Goal: Task Accomplishment & Management: Complete application form

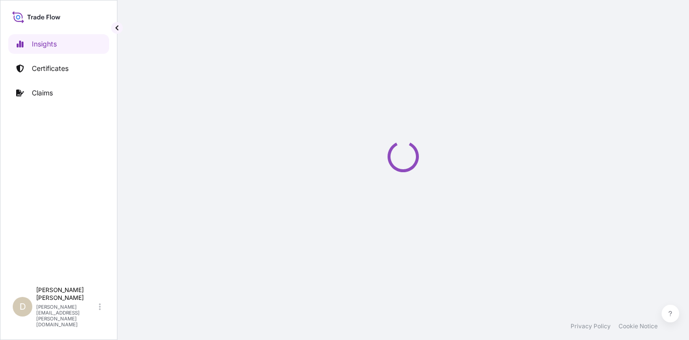
select select "2025"
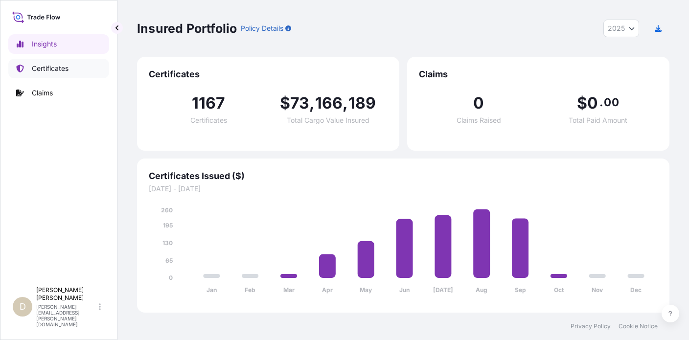
click at [55, 69] on p "Certificates" at bounding box center [50, 69] width 37 height 10
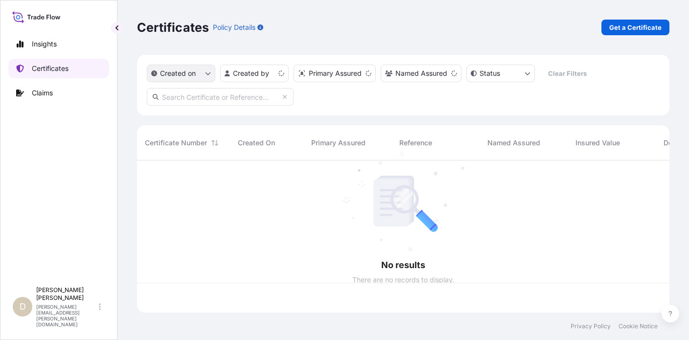
scroll to position [150, 525]
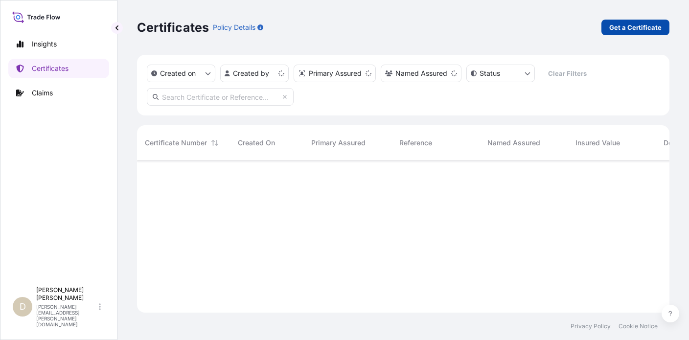
click at [644, 31] on p "Get a Certificate" at bounding box center [636, 28] width 52 height 10
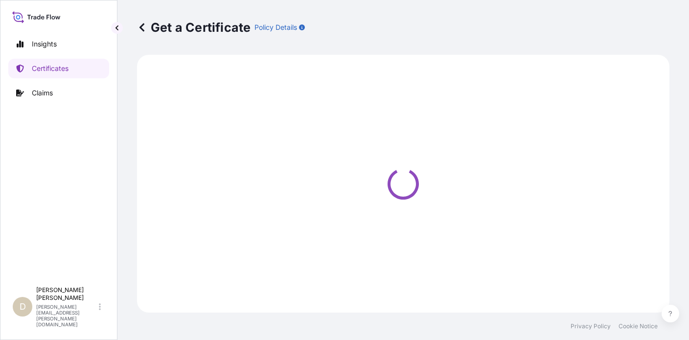
select select "Barge"
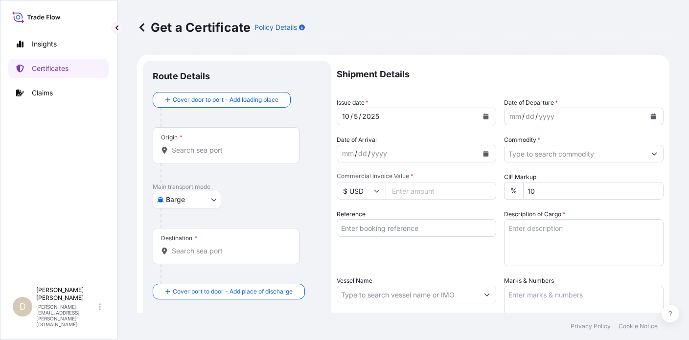
click at [232, 141] on div "Origin *" at bounding box center [226, 145] width 147 height 36
click at [232, 145] on input "Origin *" at bounding box center [230, 150] width 116 height 10
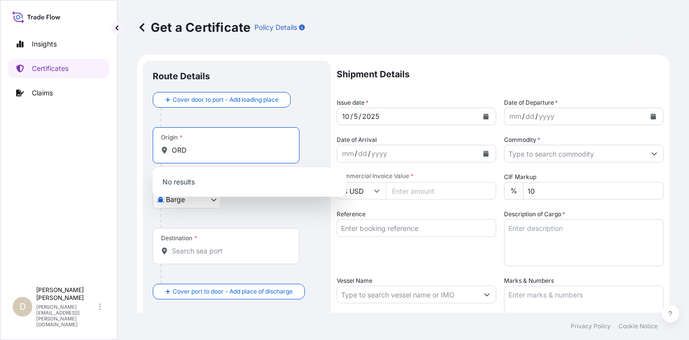
type input "ORD"
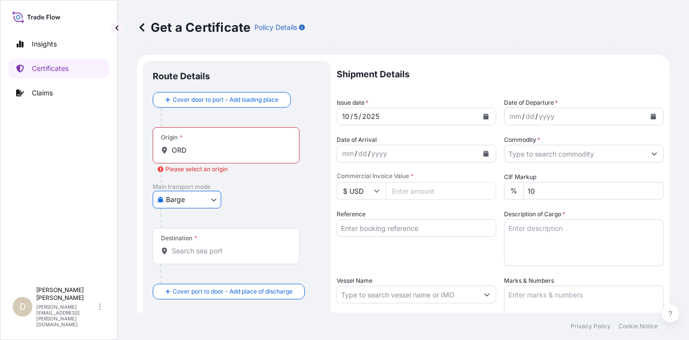
click at [211, 202] on body "Insights Certificates Claims D [PERSON_NAME] [PERSON_NAME][EMAIL_ADDRESS][PERSO…" at bounding box center [344, 170] width 689 height 340
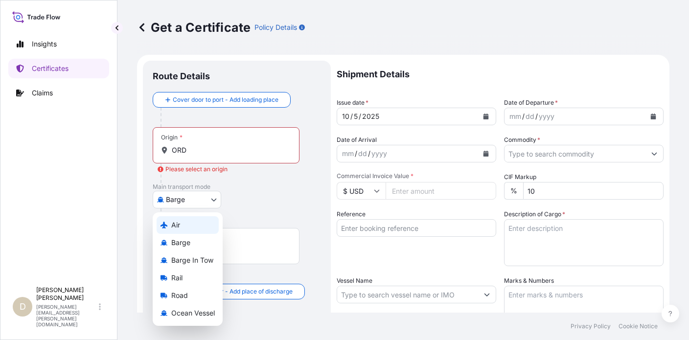
click at [203, 228] on div "Air" at bounding box center [188, 225] width 62 height 18
select select "Air"
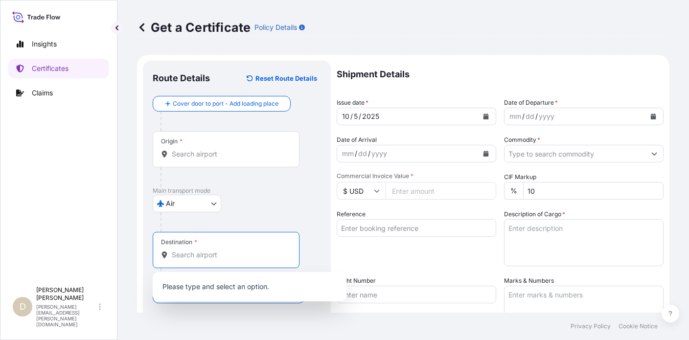
click at [224, 253] on input "Destination *" at bounding box center [230, 255] width 116 height 10
type input "DMM"
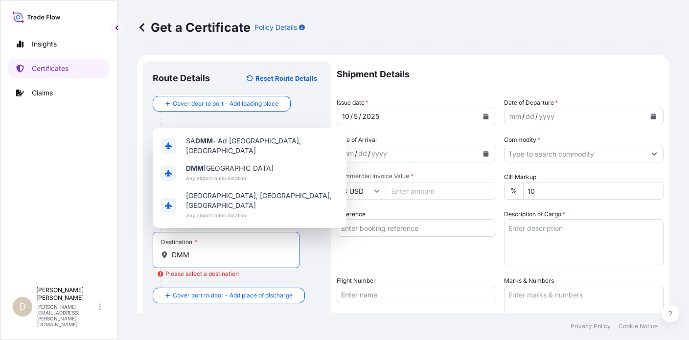
drag, startPoint x: 141, startPoint y: 250, endPoint x: 132, endPoint y: 251, distance: 9.3
click at [132, 251] on div "Get a Certificate Policy Details Route Details Reset Route Details Cover door t…" at bounding box center [404, 156] width 572 height 313
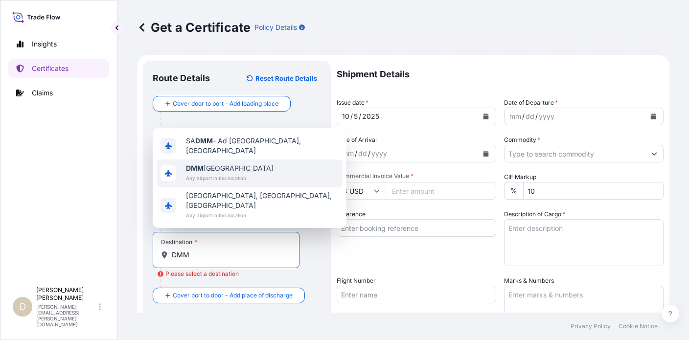
click at [219, 183] on span "Any airport in this location" at bounding box center [230, 178] width 88 height 10
type input "DMM [GEOGRAPHIC_DATA]"
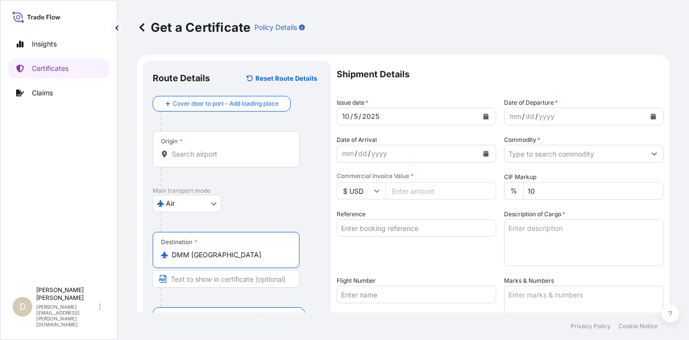
click at [278, 208] on div "Air Air Barge Barge in Tow Rail Road Ocean Vessel" at bounding box center [237, 204] width 168 height 18
click at [536, 118] on div "/" at bounding box center [537, 117] width 2 height 12
click at [649, 121] on button "Calendar" at bounding box center [654, 117] width 16 height 16
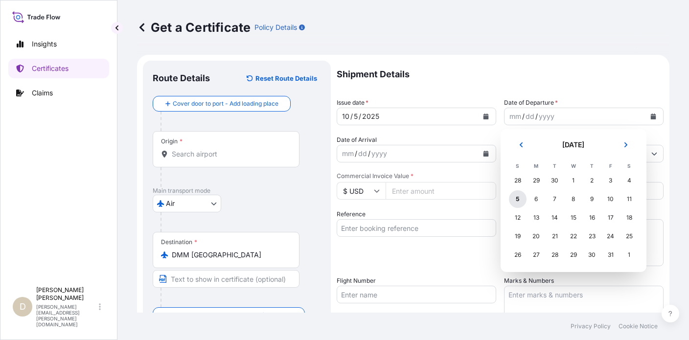
click at [519, 198] on div "5" at bounding box center [518, 199] width 18 height 18
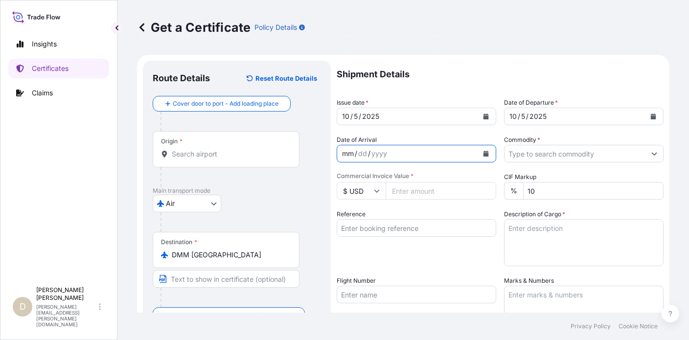
click at [442, 153] on div "mm / dd / yyyy" at bounding box center [407, 154] width 141 height 18
click at [485, 152] on icon "Calendar" at bounding box center [486, 154] width 5 height 6
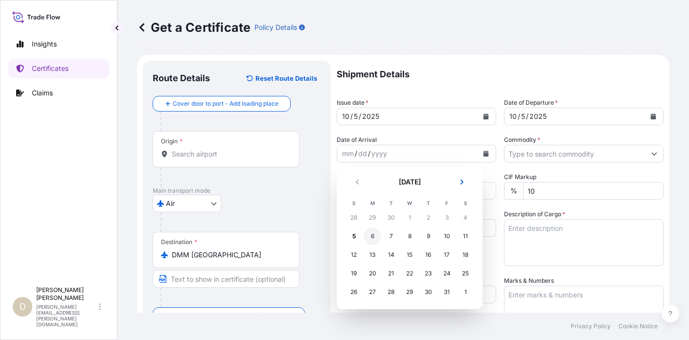
click at [375, 239] on div "6" at bounding box center [373, 237] width 18 height 18
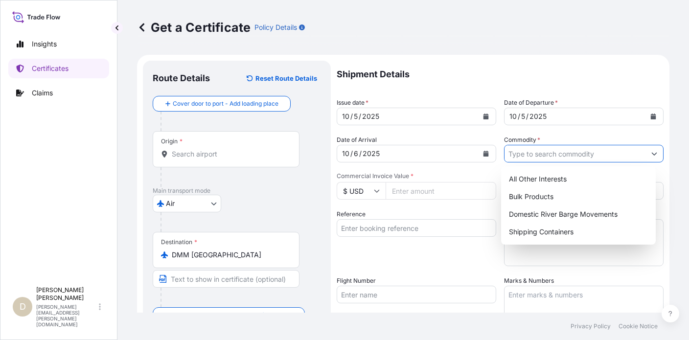
click at [623, 160] on input "Commodity *" at bounding box center [575, 154] width 141 height 18
click at [617, 183] on div "All Other Interests" at bounding box center [578, 179] width 147 height 18
type input "All Other Interests"
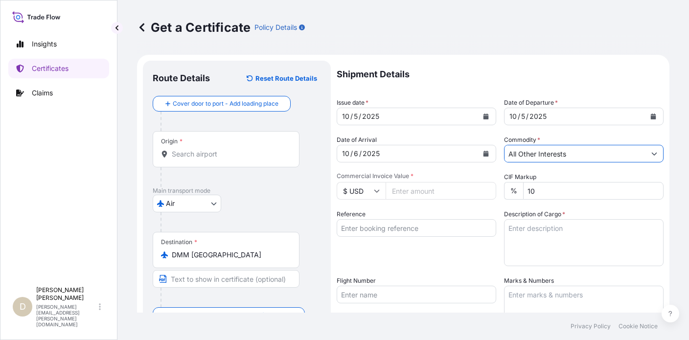
click at [418, 184] on input "Commercial Invoice Value *" at bounding box center [441, 191] width 111 height 18
click at [442, 186] on input "Commercial Invoice Value *" at bounding box center [441, 191] width 111 height 18
type input "32153.68"
drag, startPoint x: 443, startPoint y: 192, endPoint x: 351, endPoint y: 175, distance: 94.2
click at [351, 175] on div "Commercial Invoice Value * $ USD 32153.68" at bounding box center [417, 185] width 160 height 27
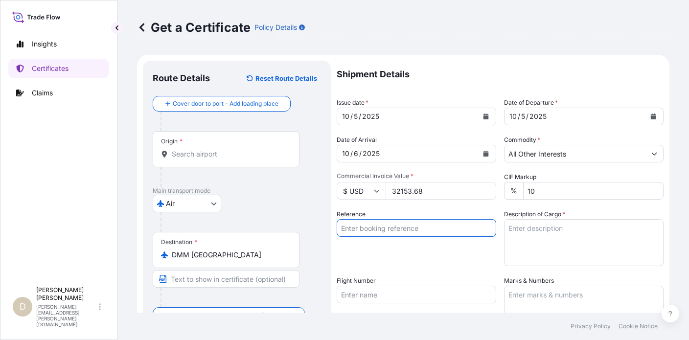
click at [433, 231] on input "Reference" at bounding box center [417, 228] width 160 height 18
click at [404, 226] on input "Reference" at bounding box center [417, 228] width 160 height 18
paste input "70000689140"
type input "70000689140"
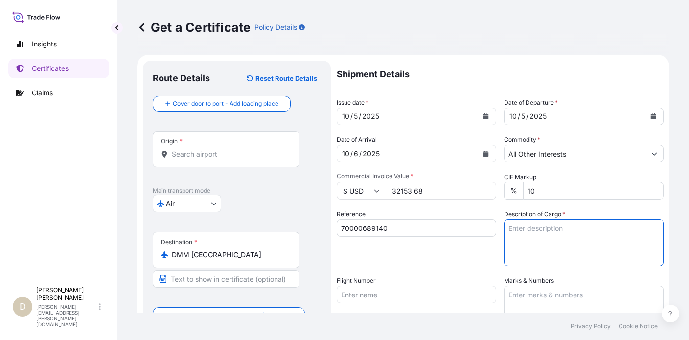
click at [565, 241] on textarea "Description of Cargo *" at bounding box center [584, 242] width 160 height 47
click at [549, 230] on textarea "Description of Cargo *" at bounding box center [584, 242] width 160 height 47
paste textarea "CARBOPOL® 940 NF POLYMER, BOX"
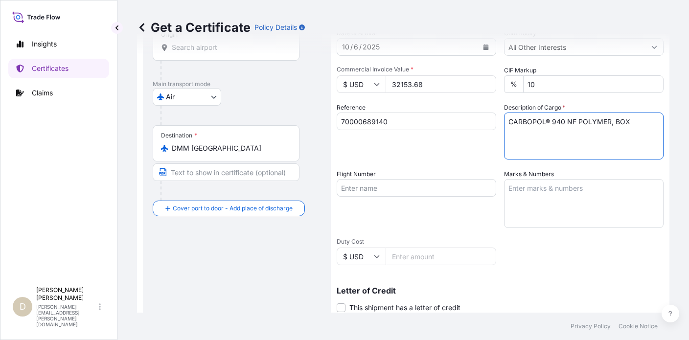
scroll to position [110, 0]
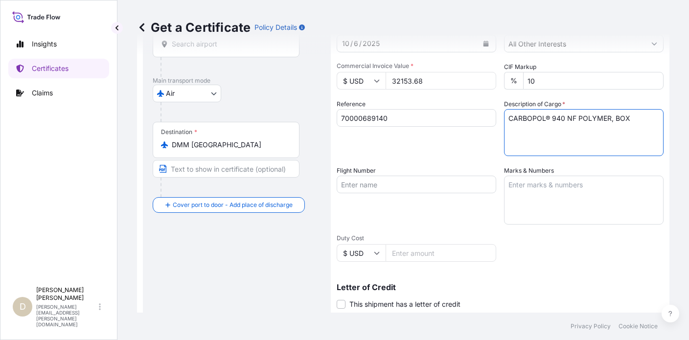
type textarea "CARBOPOL® 940 NF POLYMER, BOX"
click at [441, 190] on input "Flight Number" at bounding box center [417, 185] width 160 height 18
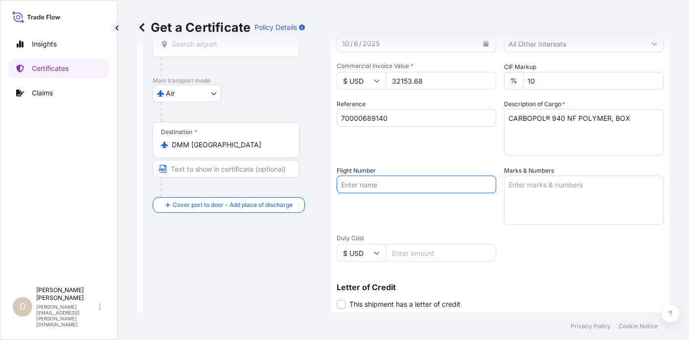
click at [394, 188] on input "Flight Number" at bounding box center [417, 185] width 160 height 18
type input "EK9394"
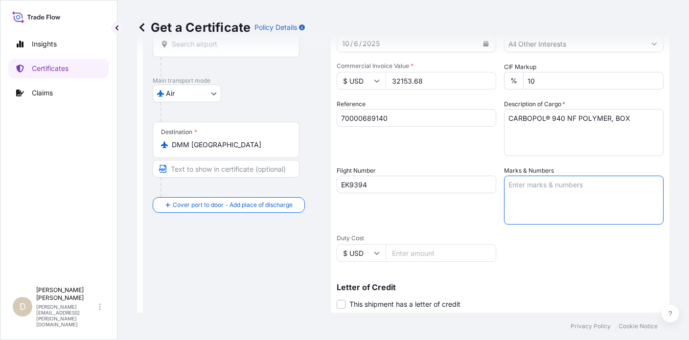
click at [526, 188] on textarea "Marks & Numbers" at bounding box center [584, 200] width 160 height 49
type textarea "176-09266423"
click at [416, 254] on input "Duty Cost" at bounding box center [441, 253] width 111 height 18
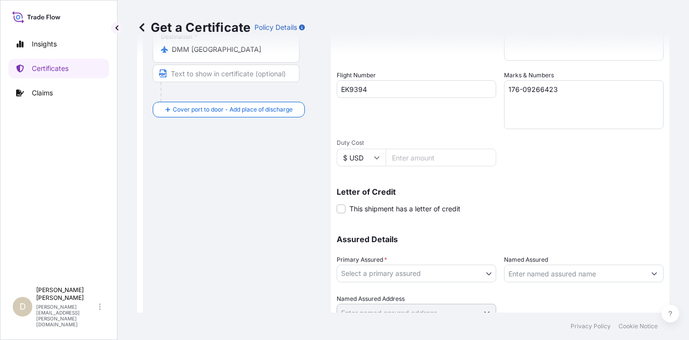
scroll to position [245, 0]
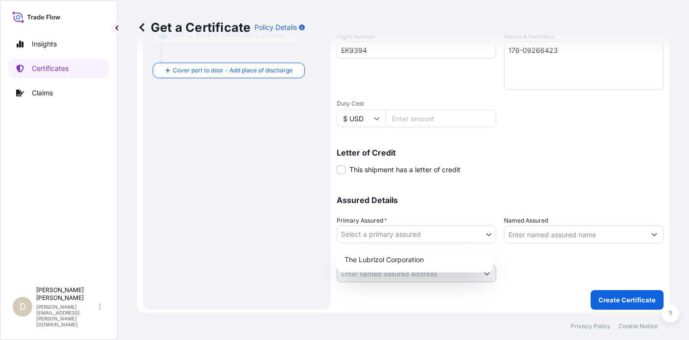
click at [431, 238] on body "Insights Certificates Claims D [PERSON_NAME] [PERSON_NAME][EMAIL_ADDRESS][PERSO…" at bounding box center [344, 170] width 689 height 340
click at [423, 261] on div "The Lubrizol Corporation" at bounding box center [415, 260] width 148 height 18
select select "31566"
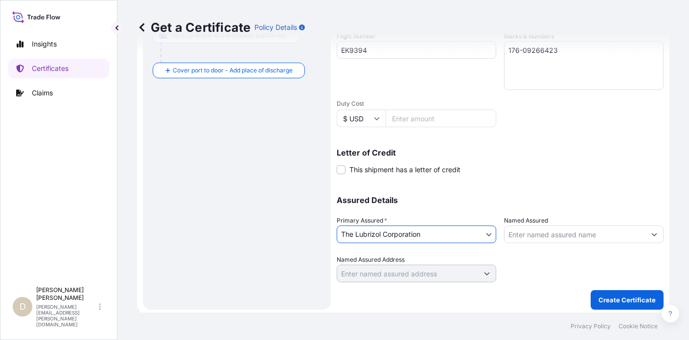
click at [554, 235] on input "Named Assured" at bounding box center [575, 235] width 141 height 18
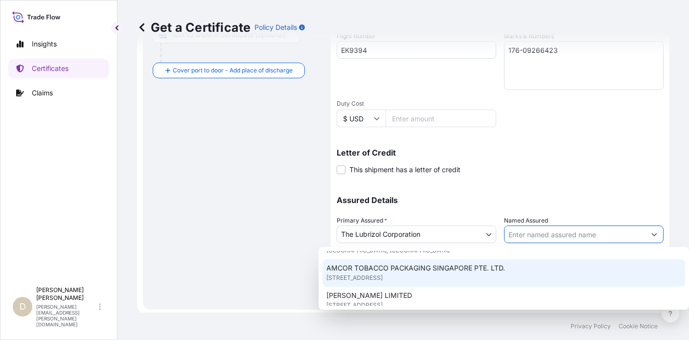
scroll to position [356, 0]
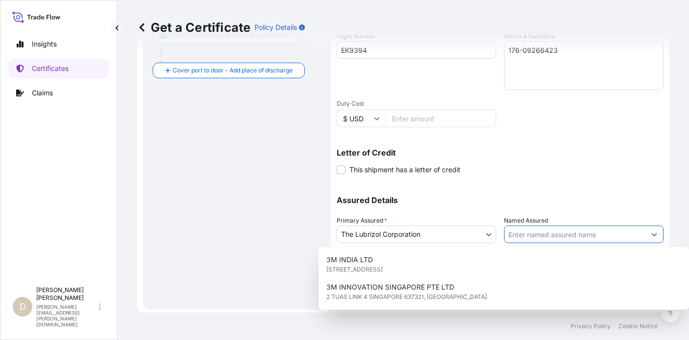
click at [554, 236] on input "Named Assured" at bounding box center [575, 235] width 141 height 18
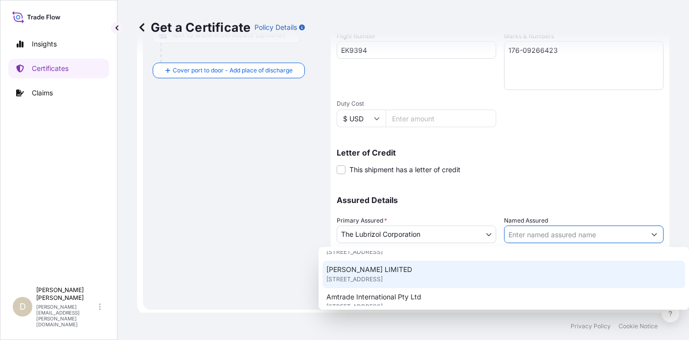
click at [549, 236] on input "Named Assured" at bounding box center [575, 235] width 141 height 18
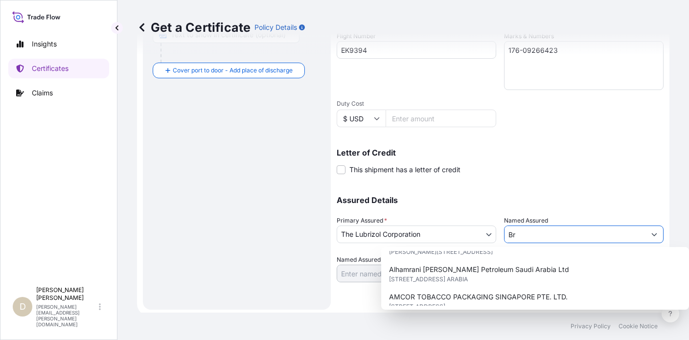
scroll to position [0, 0]
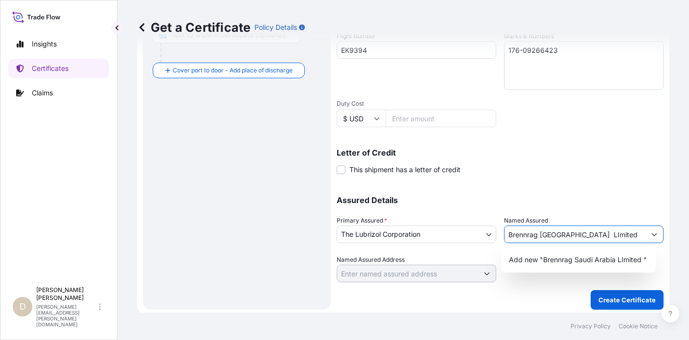
click at [583, 235] on input "Brennrag [GEOGRAPHIC_DATA] LImited" at bounding box center [575, 235] width 141 height 18
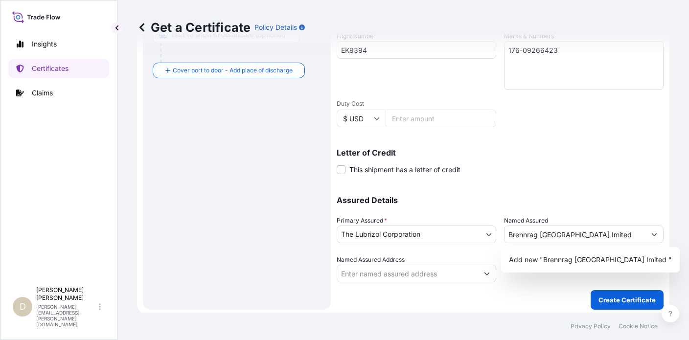
click at [566, 183] on div "Shipment Details Issue date * [DATE] Date of Departure * [DATE] Date of Arrival…" at bounding box center [500, 49] width 327 height 467
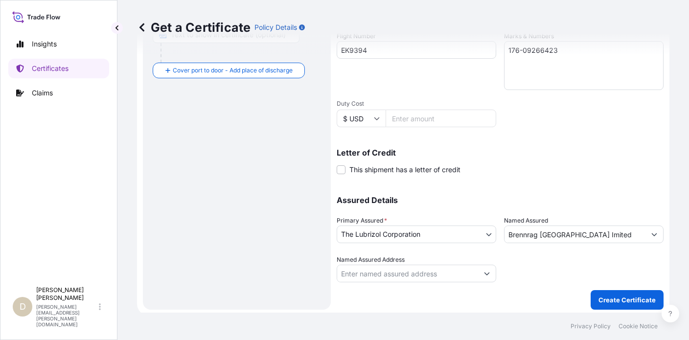
scroll to position [248, 0]
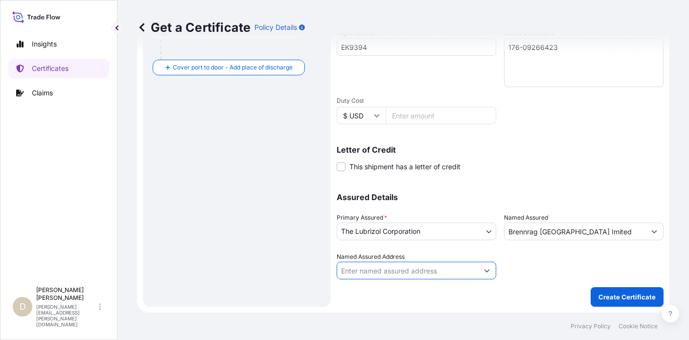
click at [402, 271] on input "Named Assured Address" at bounding box center [407, 271] width 141 height 18
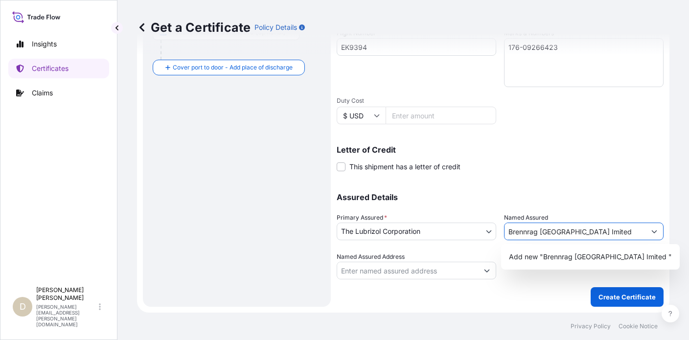
click at [630, 232] on input "Brennrag [GEOGRAPHIC_DATA] Imited" at bounding box center [575, 232] width 141 height 18
click at [528, 231] on input "Brennrag [GEOGRAPHIC_DATA] Imited" at bounding box center [575, 232] width 141 height 18
type input "Brenntag [GEOGRAPHIC_DATA] Imited"
click at [585, 187] on div "Assured Details Primary Assured * The Lubrizol Corporation The Lubrizol Corpora…" at bounding box center [500, 231] width 327 height 98
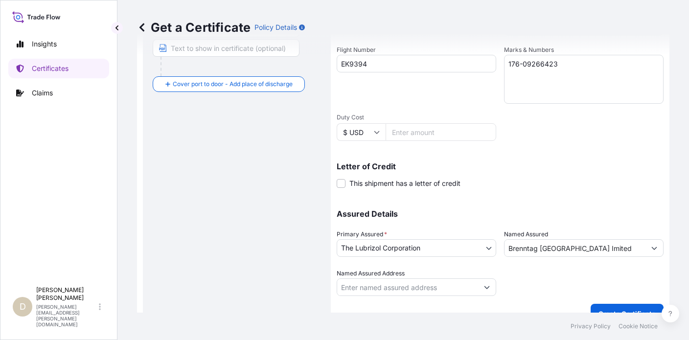
scroll to position [223, 0]
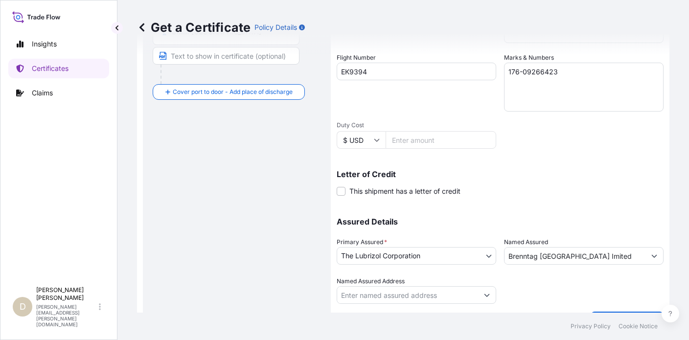
click at [381, 299] on input "Named Assured Address" at bounding box center [407, 295] width 141 height 18
click at [368, 295] on input "Named Assured Address" at bounding box center [407, 295] width 141 height 18
paste input "[STREET_ADDRESS]"
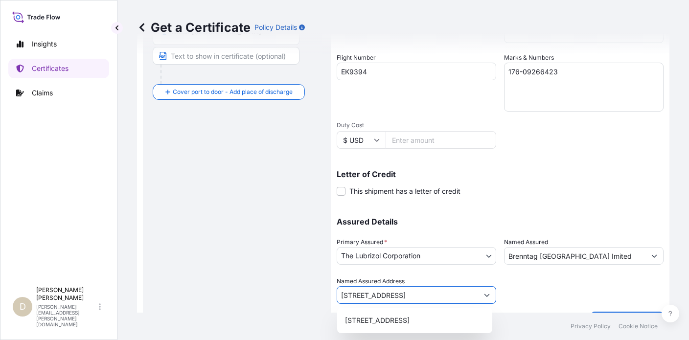
click at [486, 296] on icon "Show suggestions" at bounding box center [487, 295] width 6 height 6
type input "[STREET_ADDRESS]"
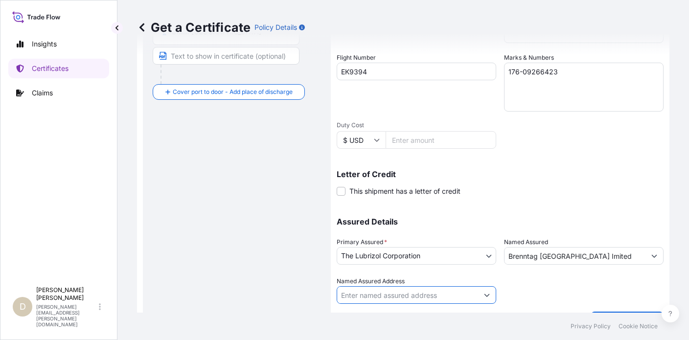
click at [520, 297] on div at bounding box center [584, 290] width 160 height 27
click at [644, 264] on div "Brenntag [GEOGRAPHIC_DATA] Imited" at bounding box center [584, 256] width 160 height 18
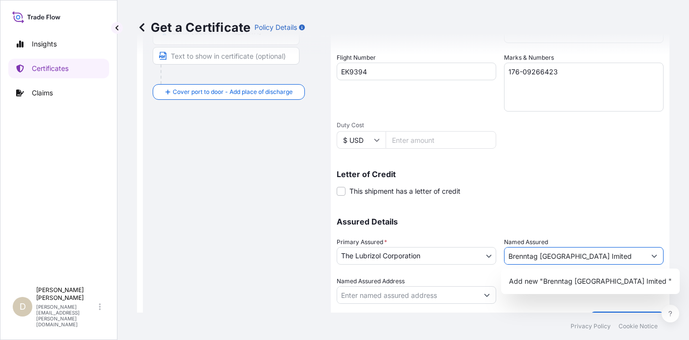
click at [655, 259] on button "Show suggestions" at bounding box center [655, 256] width 18 height 18
drag, startPoint x: 614, startPoint y: 214, endPoint x: 617, endPoint y: 218, distance: 5.6
click at [614, 214] on div "Assured Details Primary Assured * The Lubrizol Corporation The Lubrizol Corpora…" at bounding box center [500, 255] width 327 height 98
drag, startPoint x: 616, startPoint y: 252, endPoint x: 367, endPoint y: 234, distance: 249.9
click at [367, 234] on div "Assured Details Primary Assured * The Lubrizol Corporation The Lubrizol Corpora…" at bounding box center [500, 255] width 327 height 98
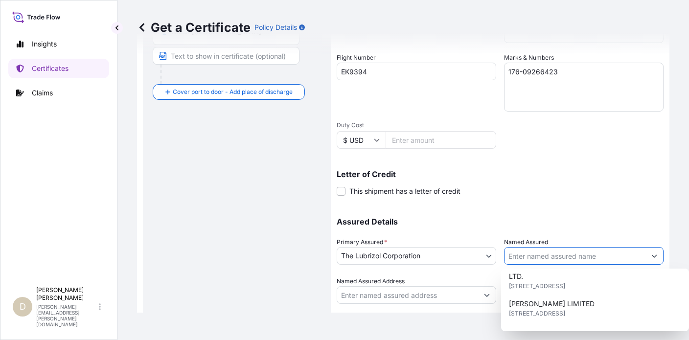
scroll to position [503, 0]
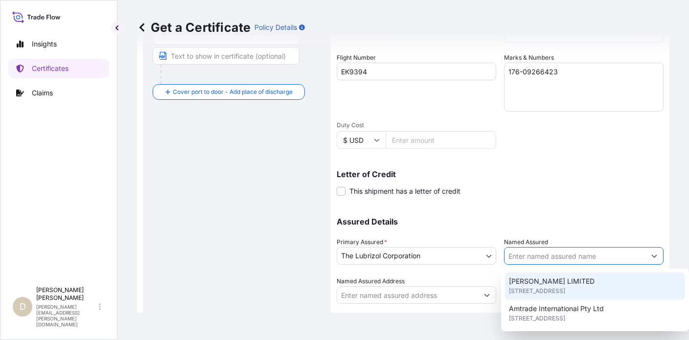
click at [529, 251] on input "Named Assured" at bounding box center [575, 256] width 141 height 18
paste input "Brenntag [GEOGRAPHIC_DATA] Imited"
type input "Brenntag [GEOGRAPHIC_DATA] Imited"
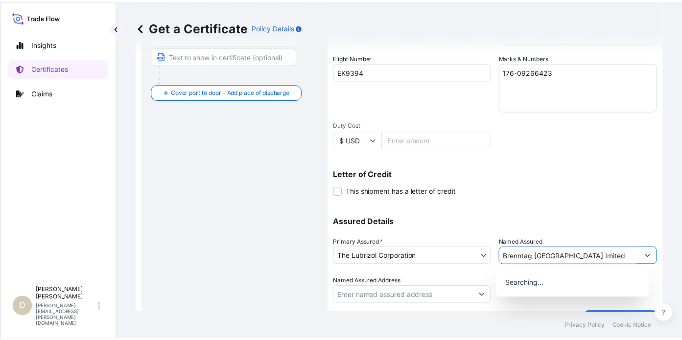
scroll to position [0, 0]
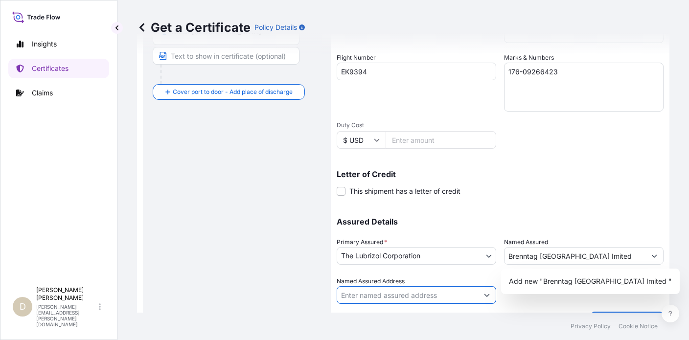
click at [367, 294] on input "Named Assured Address" at bounding box center [407, 295] width 141 height 18
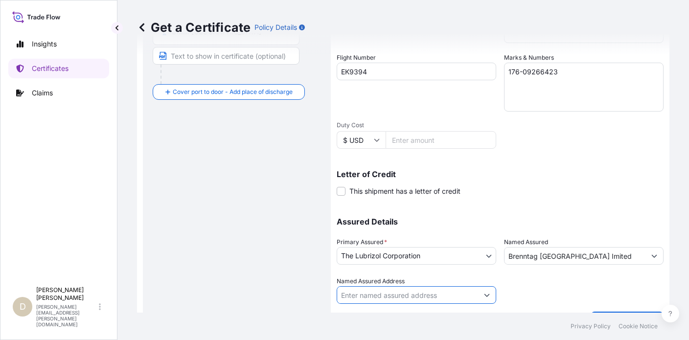
paste input "[STREET_ADDRESS][PERSON_NAME]"
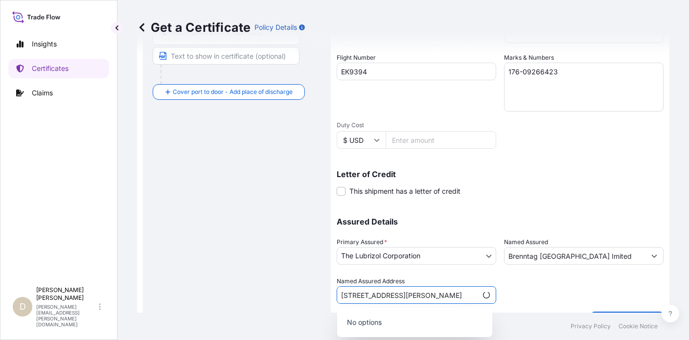
type input "[STREET_ADDRESS][PERSON_NAME]"
click at [524, 290] on div at bounding box center [584, 290] width 160 height 27
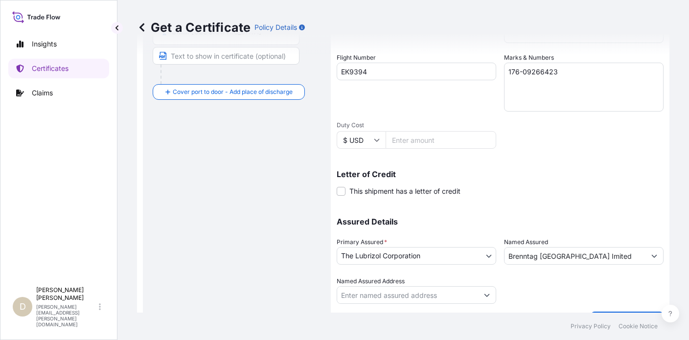
click at [425, 301] on input "Named Assured Address" at bounding box center [407, 295] width 141 height 18
paste input "[STREET_ADDRESS][PERSON_NAME]"
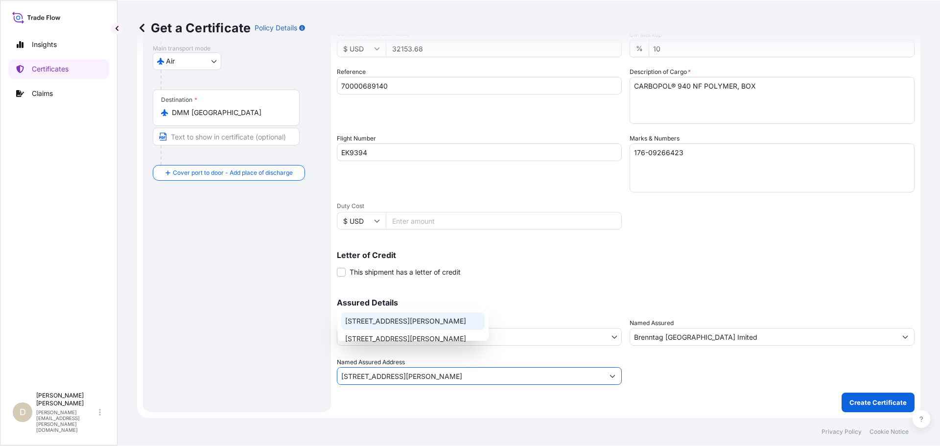
scroll to position [142, 0]
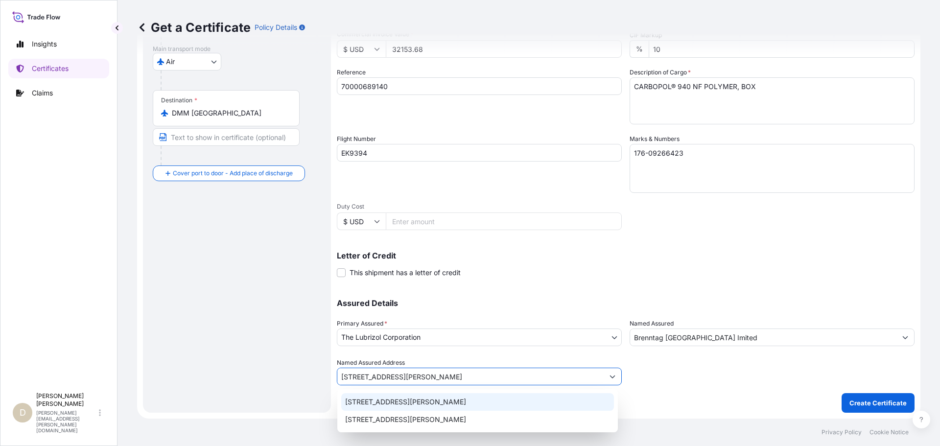
click at [434, 340] on div "[STREET_ADDRESS][PERSON_NAME]" at bounding box center [477, 402] width 273 height 18
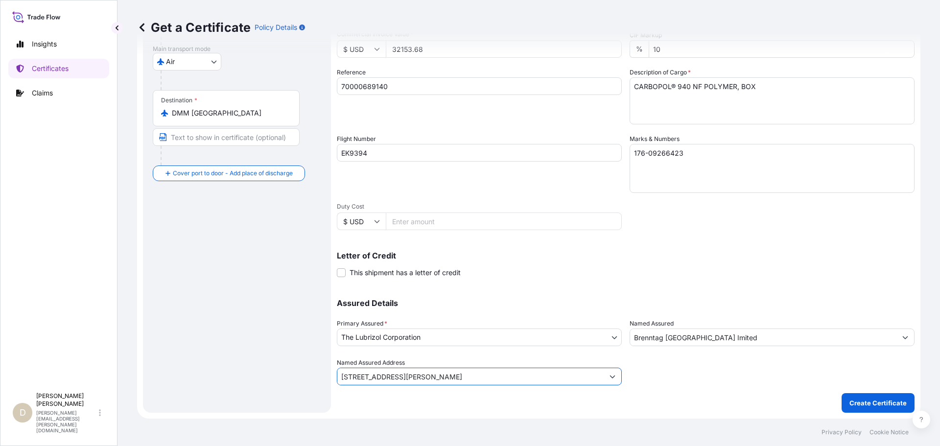
type input "[STREET_ADDRESS][PERSON_NAME]"
click at [689, 340] on p "Create Certificate" at bounding box center [877, 403] width 57 height 10
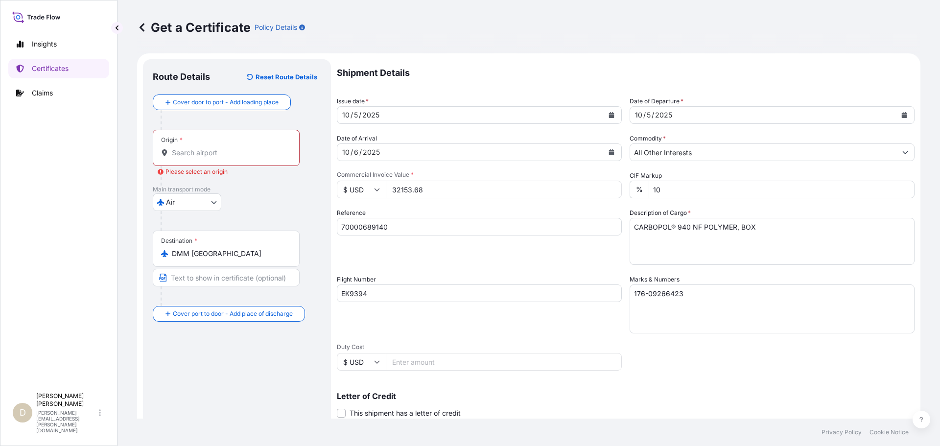
scroll to position [0, 0]
click at [435, 340] on input "Duty Cost" at bounding box center [504, 363] width 236 height 18
click at [607, 340] on input "Duty Cost" at bounding box center [504, 363] width 236 height 18
click at [377, 340] on icon at bounding box center [377, 363] width 5 height 3
click at [377, 340] on icon at bounding box center [377, 363] width 6 height 6
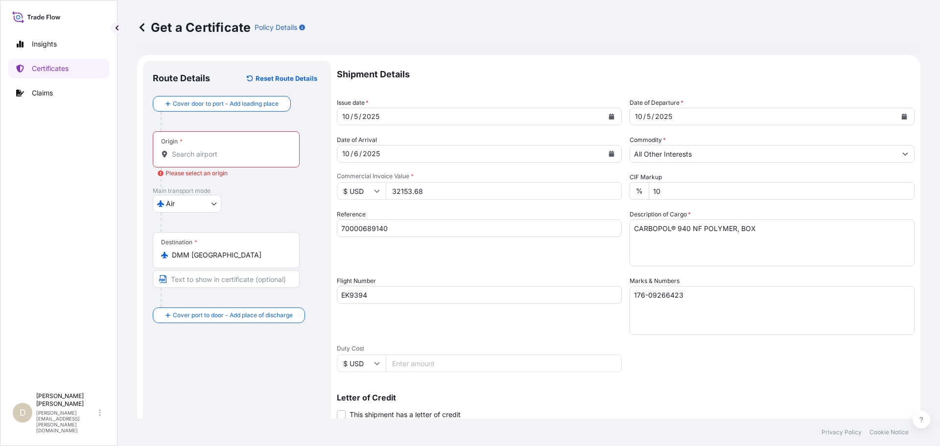
click at [418, 340] on input "Duty Cost" at bounding box center [504, 363] width 236 height 18
click at [419, 340] on input "Duty Cost" at bounding box center [504, 363] width 236 height 18
drag, startPoint x: 398, startPoint y: 362, endPoint x: 375, endPoint y: 361, distance: 23.0
click at [375, 340] on div "$ USD 1" at bounding box center [479, 363] width 285 height 18
click at [608, 340] on input "2" at bounding box center [504, 363] width 236 height 18
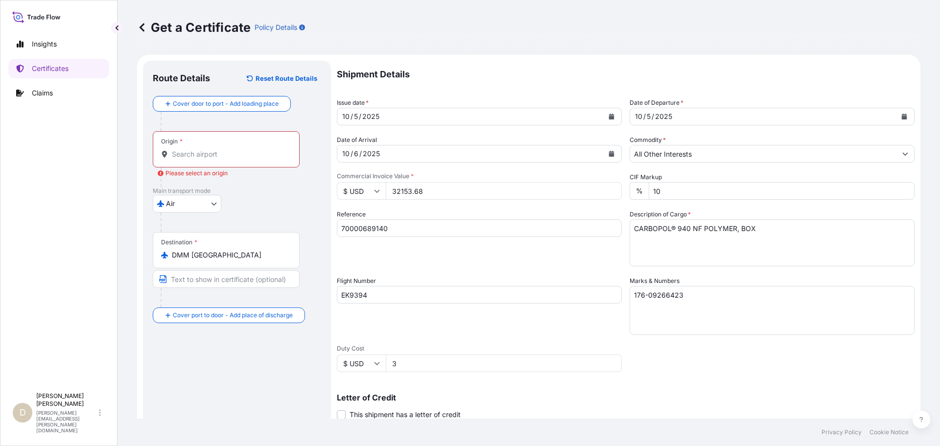
click at [608, 340] on input "3" at bounding box center [504, 363] width 236 height 18
click at [608, 340] on input "2" at bounding box center [504, 363] width 236 height 18
type input "1"
click at [608, 340] on input "1" at bounding box center [504, 363] width 236 height 18
click at [608, 340] on input "Duty Cost" at bounding box center [504, 363] width 236 height 18
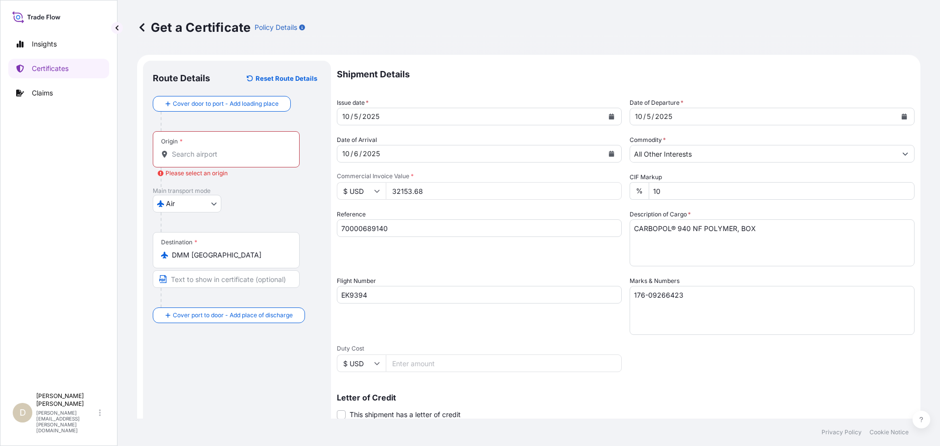
click at [649, 340] on p "Letter of Credit" at bounding box center [626, 398] width 578 height 8
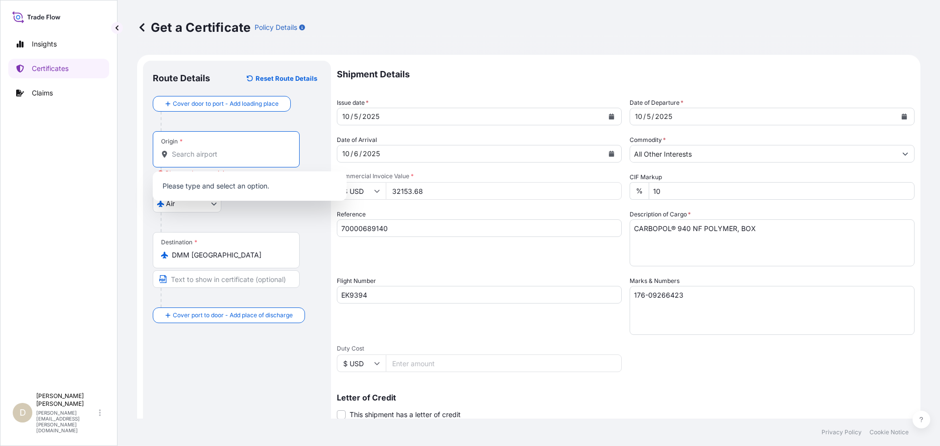
click at [217, 149] on input "Origin * Please select an origin" at bounding box center [230, 154] width 116 height 10
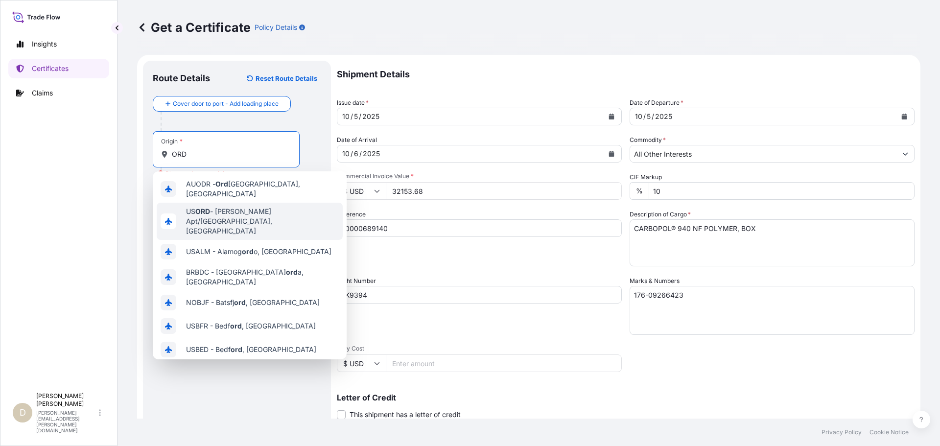
click at [227, 217] on div "US [PERSON_NAME] Apt/[GEOGRAPHIC_DATA], [GEOGRAPHIC_DATA]" at bounding box center [250, 221] width 186 height 37
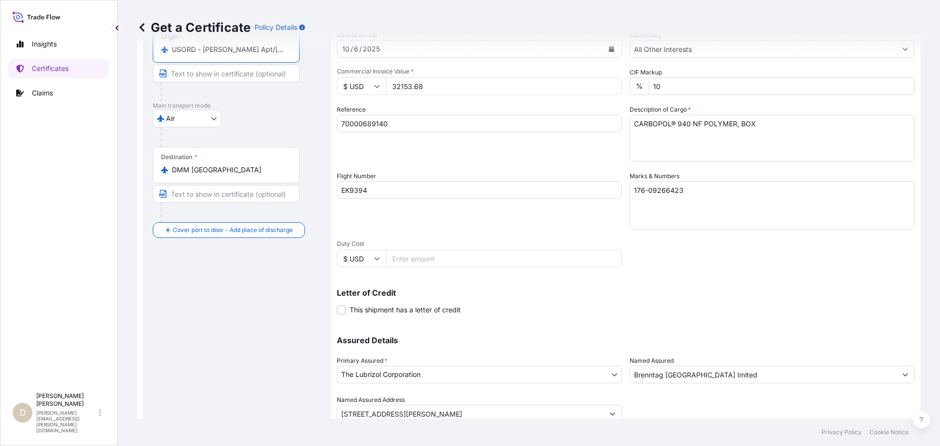
scroll to position [142, 0]
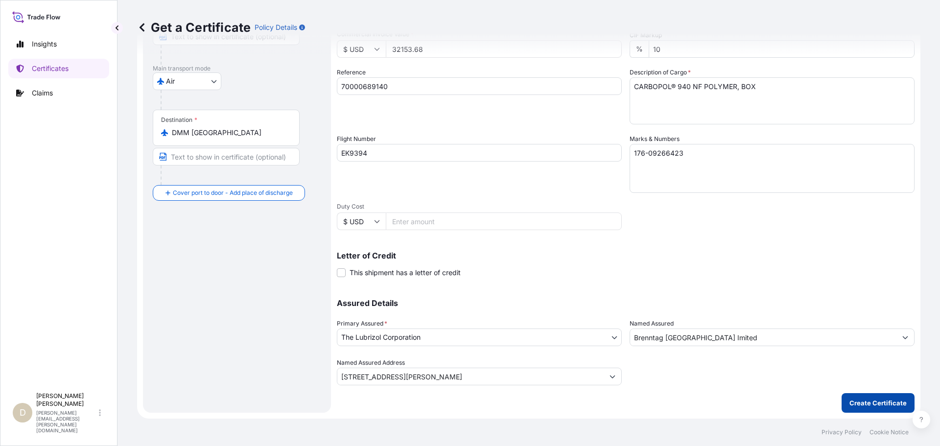
type input "USORD - [PERSON_NAME] Apt/[GEOGRAPHIC_DATA], [GEOGRAPHIC_DATA]"
click at [689, 340] on button "Create Certificate" at bounding box center [878, 403] width 73 height 20
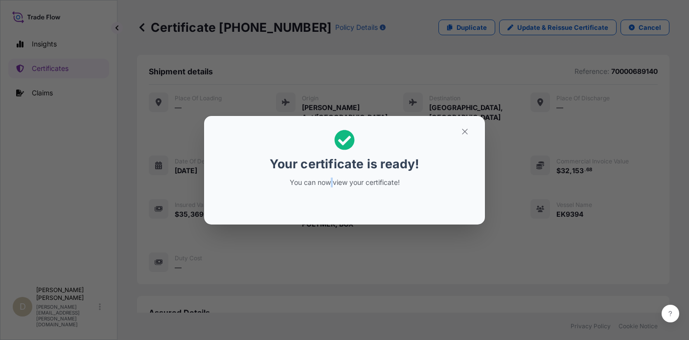
click at [332, 179] on p "You can now view your certificate!" at bounding box center [344, 183] width 151 height 10
click at [469, 132] on icon "button" at bounding box center [465, 131] width 9 height 9
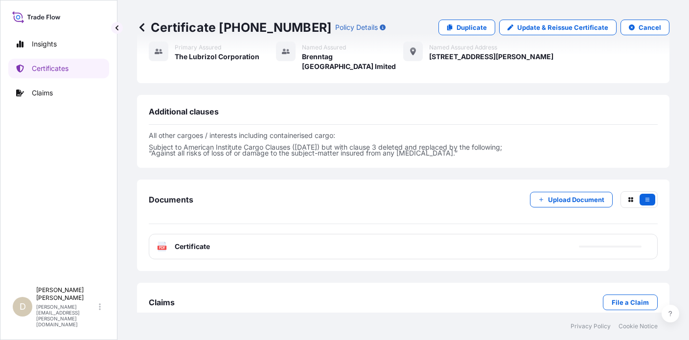
scroll to position [302, 0]
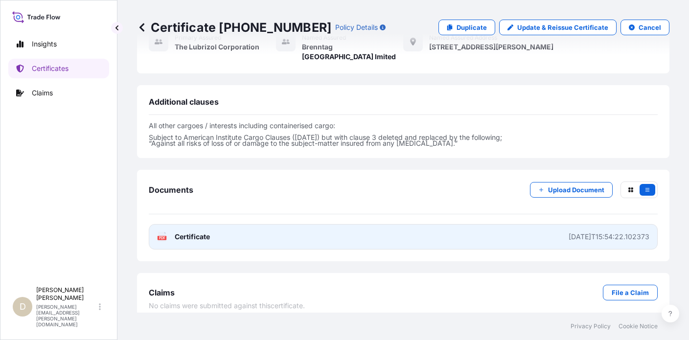
click at [178, 232] on span "Certificate" at bounding box center [192, 237] width 35 height 10
